Goal: Task Accomplishment & Management: Complete application form

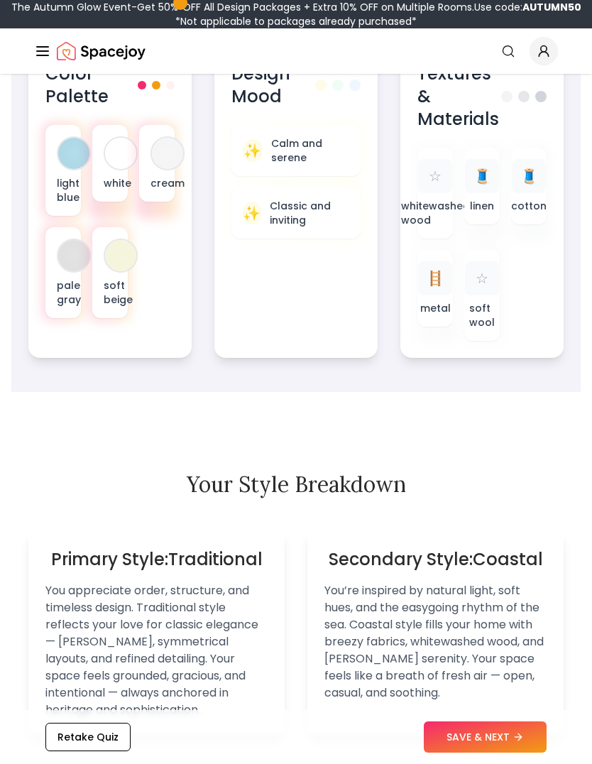
scroll to position [828, 0]
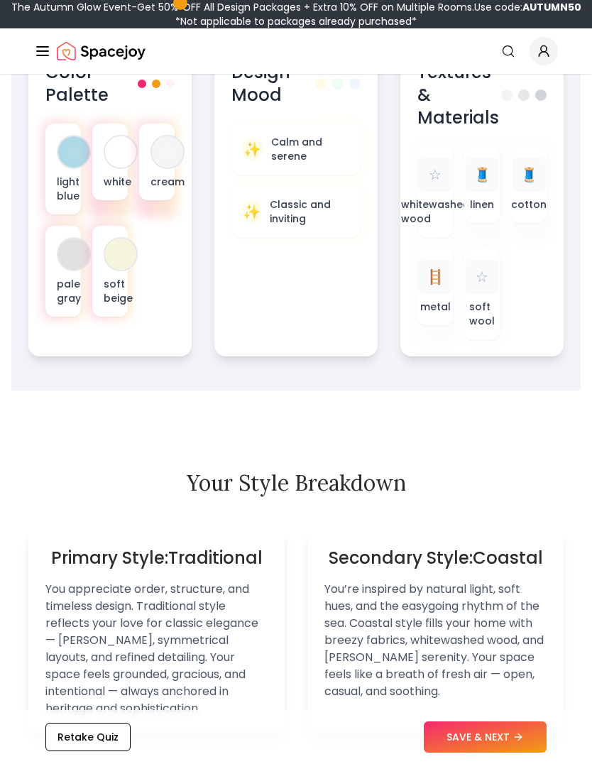
click at [482, 753] on button "SAVE & NEXT" at bounding box center [485, 737] width 123 height 31
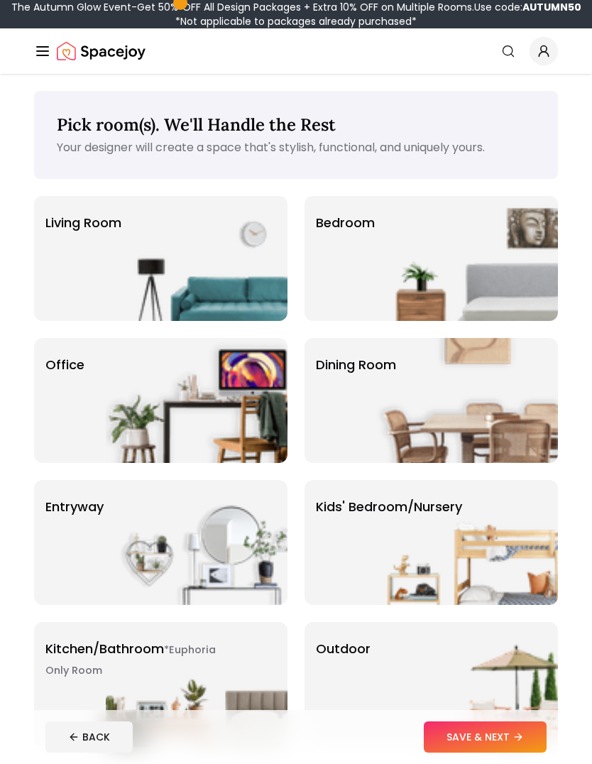
click at [509, 271] on img at bounding box center [467, 258] width 182 height 125
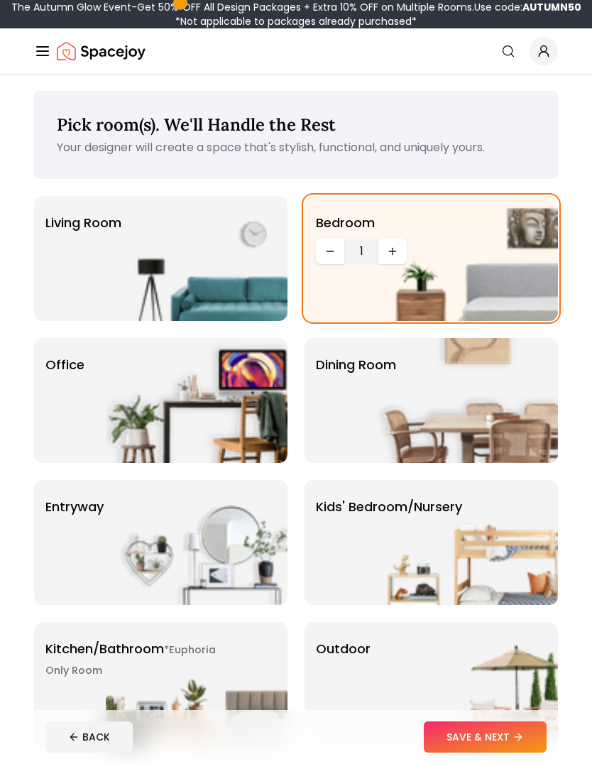
click at [526, 736] on button "SAVE & NEXT" at bounding box center [485, 737] width 123 height 31
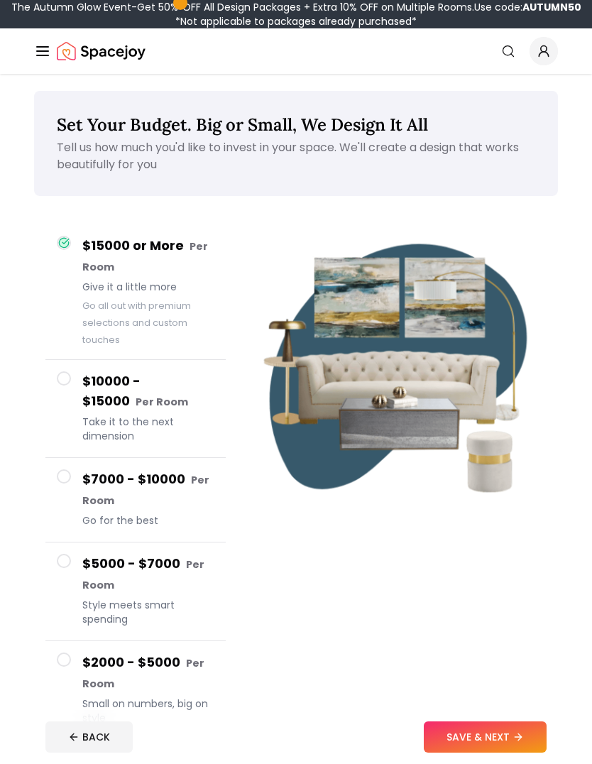
click at [520, 724] on button "SAVE & NEXT" at bounding box center [485, 737] width 123 height 31
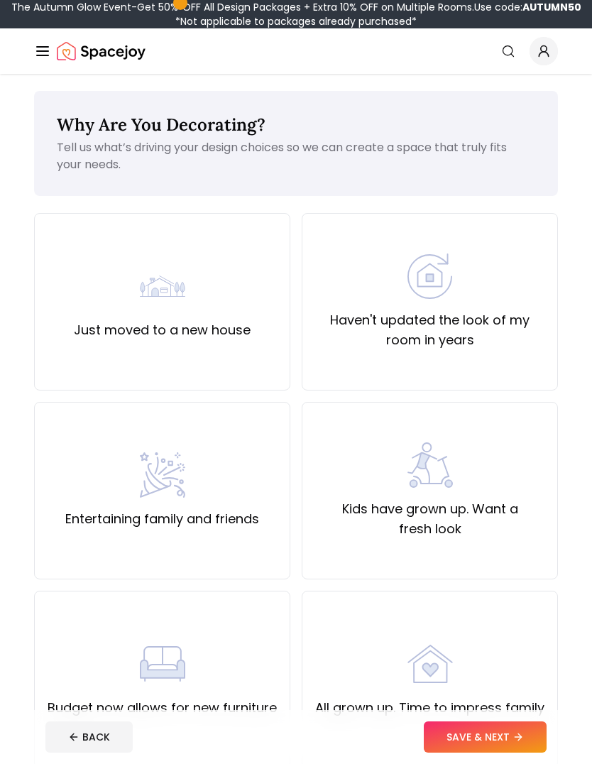
click at [38, 306] on div "Just moved to a new house" at bounding box center [162, 302] width 256 height 178
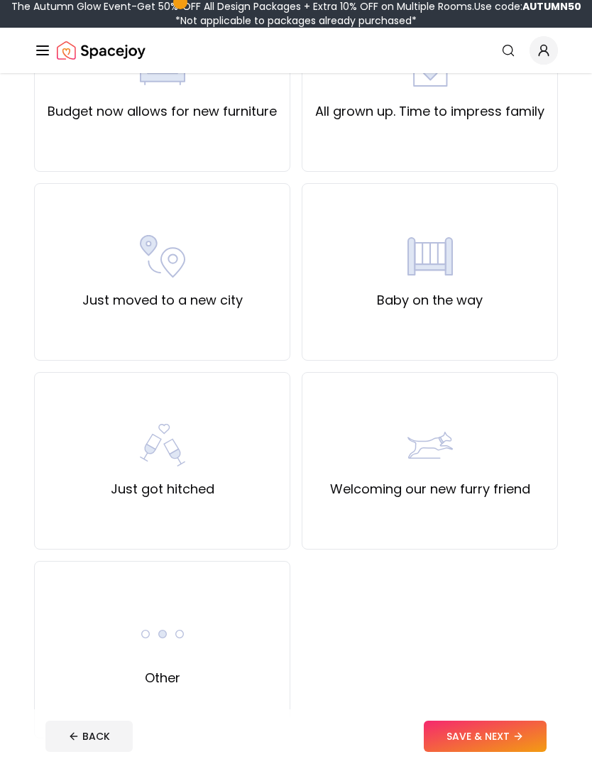
scroll to position [597, 0]
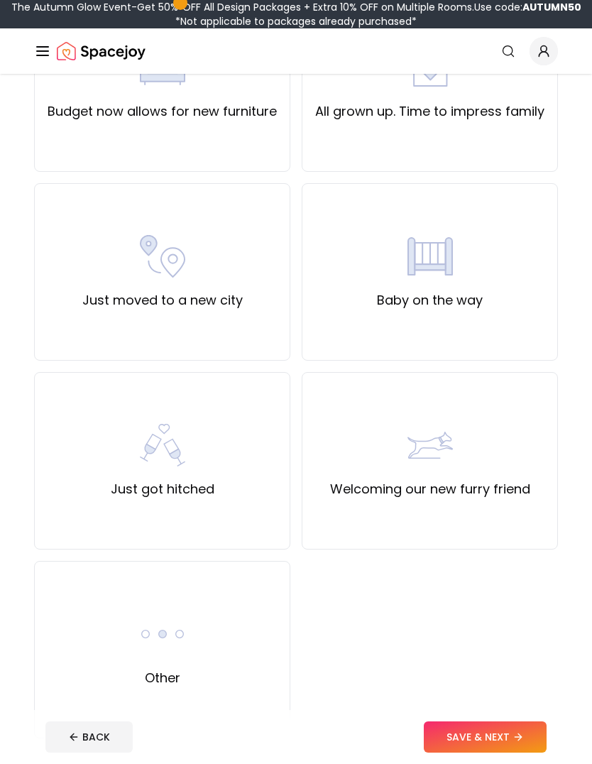
click at [505, 753] on button "SAVE & NEXT" at bounding box center [485, 737] width 123 height 31
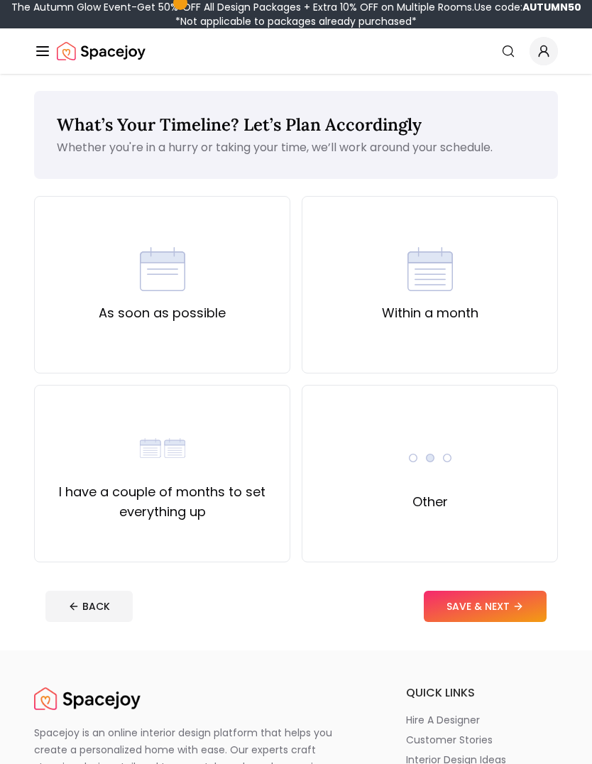
click at [518, 597] on button "SAVE & NEXT" at bounding box center [485, 606] width 123 height 31
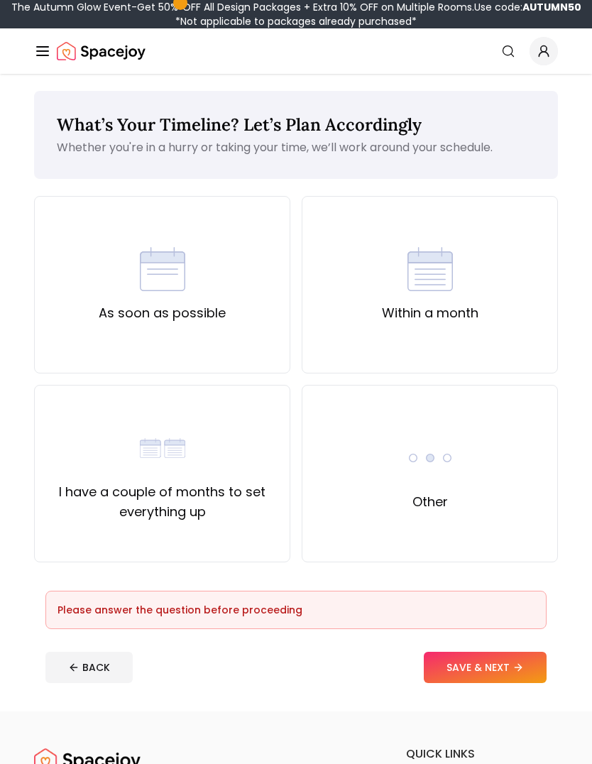
click at [90, 309] on div "As soon as possible" at bounding box center [162, 285] width 256 height 178
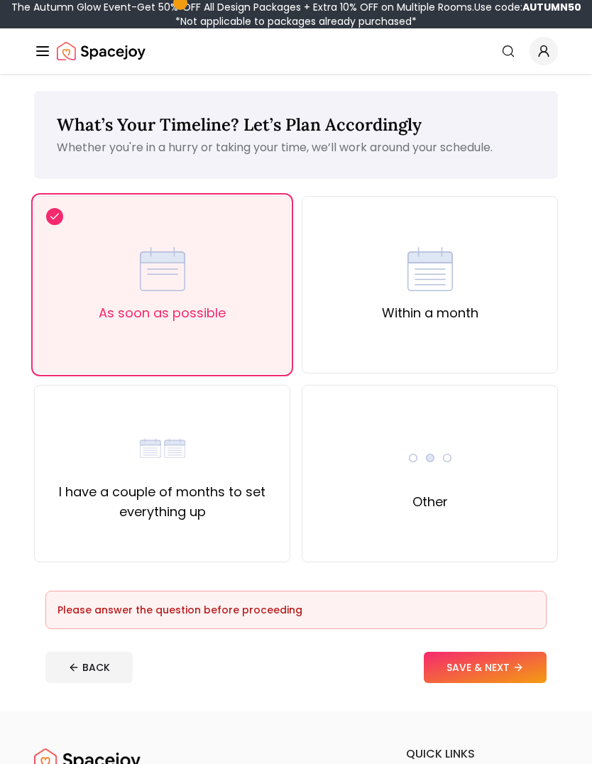
click at [515, 655] on button "SAVE & NEXT" at bounding box center [485, 667] width 123 height 31
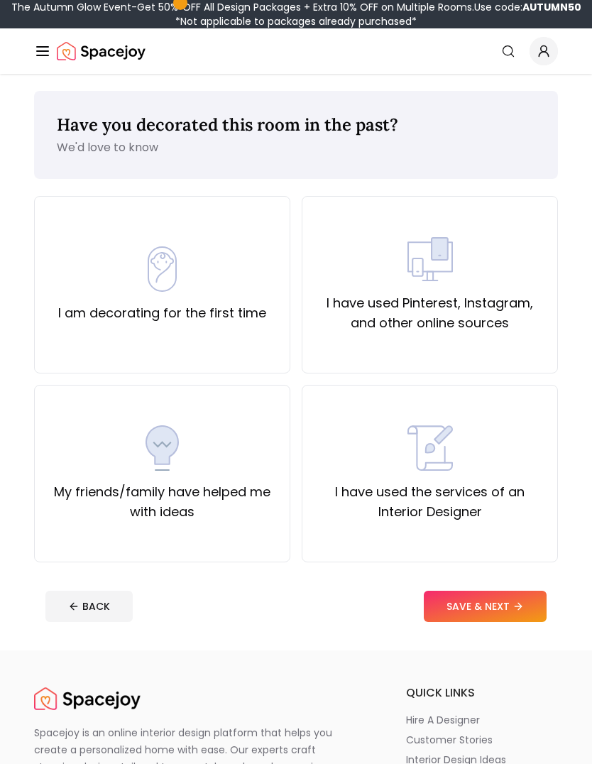
click at [80, 291] on div "I am decorating for the first time" at bounding box center [162, 284] width 208 height 77
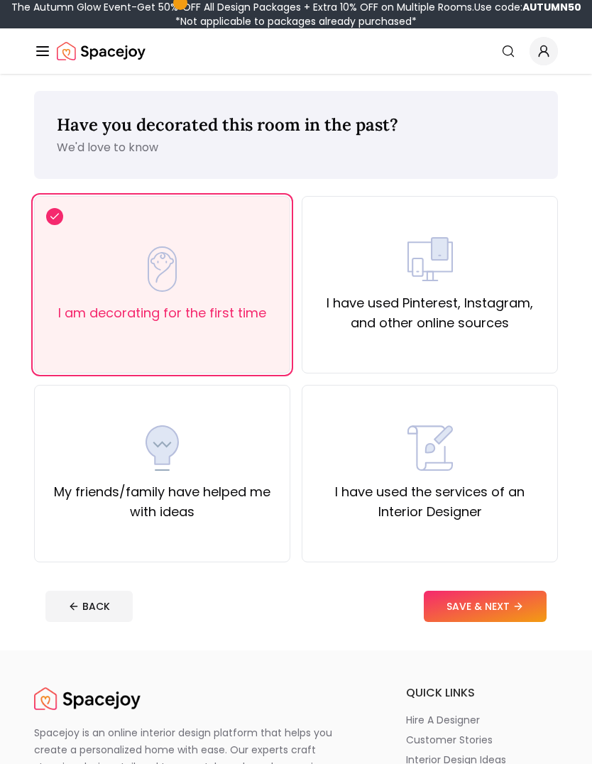
click at [510, 600] on button "SAVE & NEXT" at bounding box center [485, 606] width 123 height 31
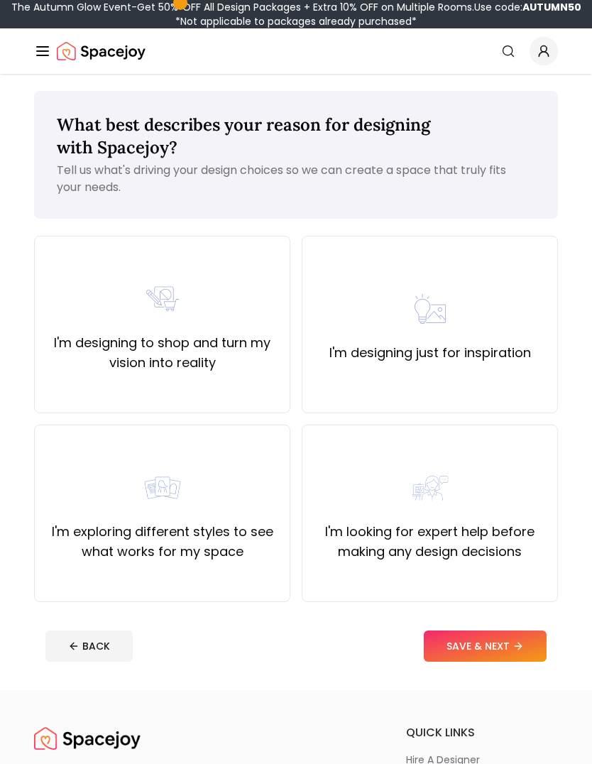
click at [104, 467] on div "I'm exploring different styles to see what works for my space" at bounding box center [162, 513] width 232 height 97
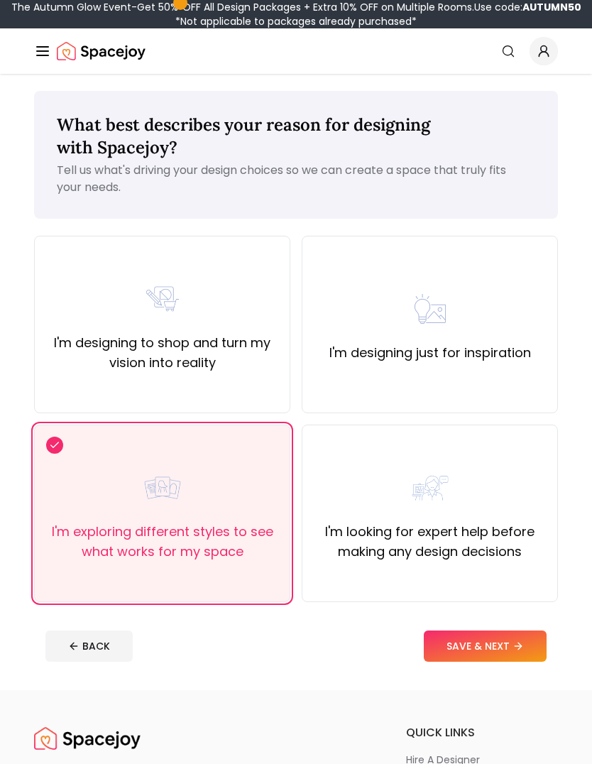
click at [510, 639] on button "SAVE & NEXT" at bounding box center [485, 646] width 123 height 31
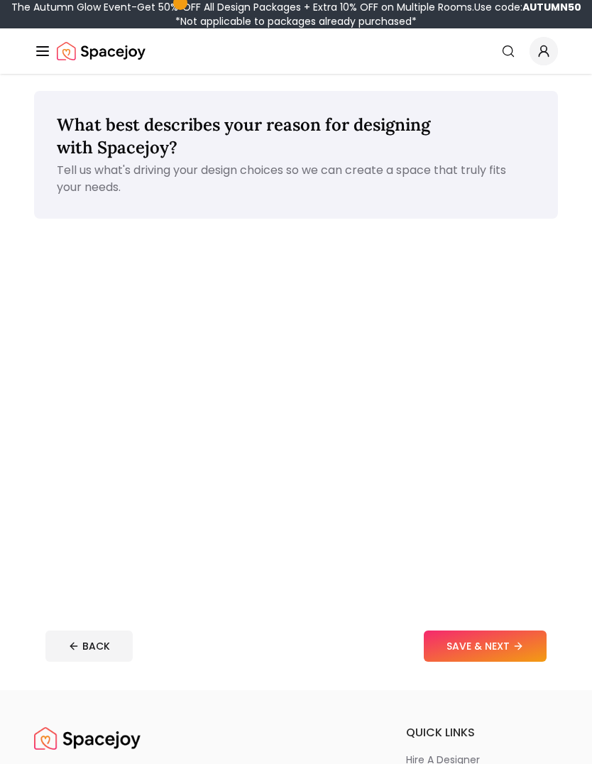
scroll to position [50, 0]
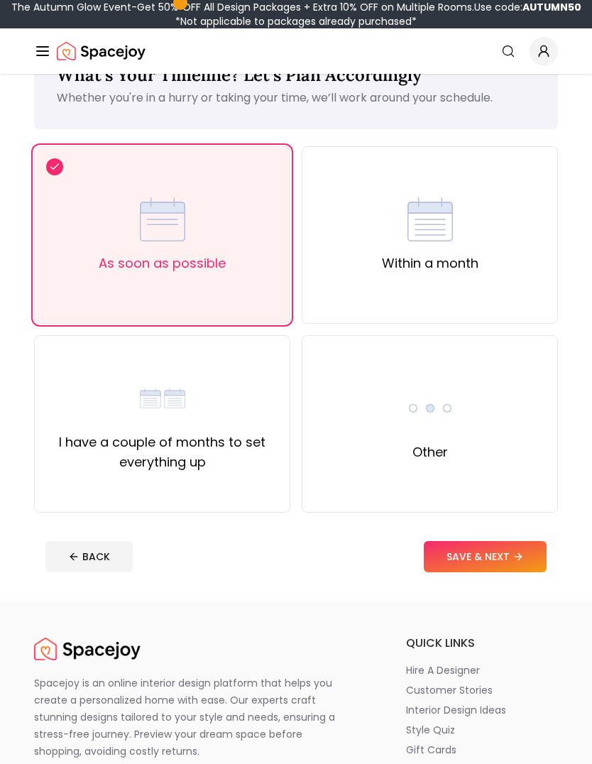
scroll to position [646, 0]
